Goal: Find contact information: Find contact information

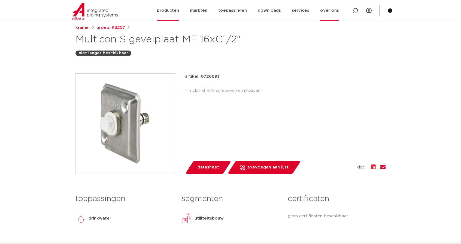
click at [330, 16] on link "over ons" at bounding box center [329, 10] width 19 height 21
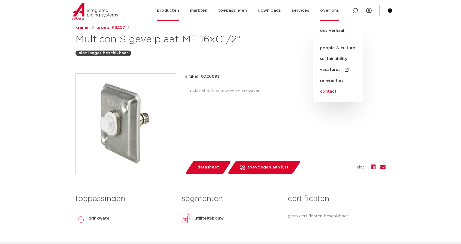
click at [328, 91] on link "contact" at bounding box center [337, 91] width 50 height 11
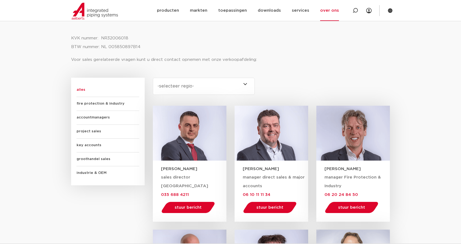
scroll to position [284, 0]
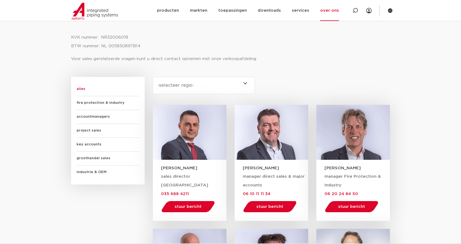
click at [89, 156] on span "groothandel sales" at bounding box center [107, 159] width 63 height 14
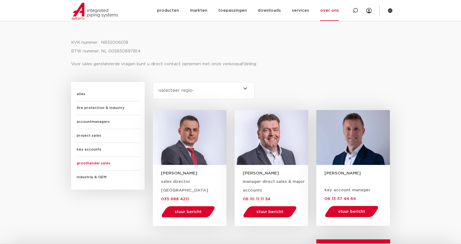
scroll to position [299, 0]
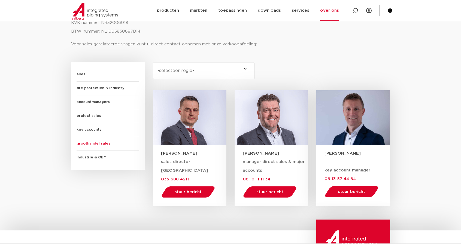
click at [90, 104] on span "accountmanagers" at bounding box center [107, 103] width 63 height 14
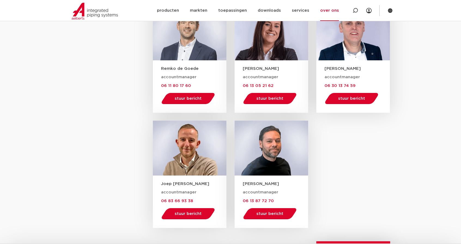
scroll to position [498, 0]
